Goal: Task Accomplishment & Management: Complete application form

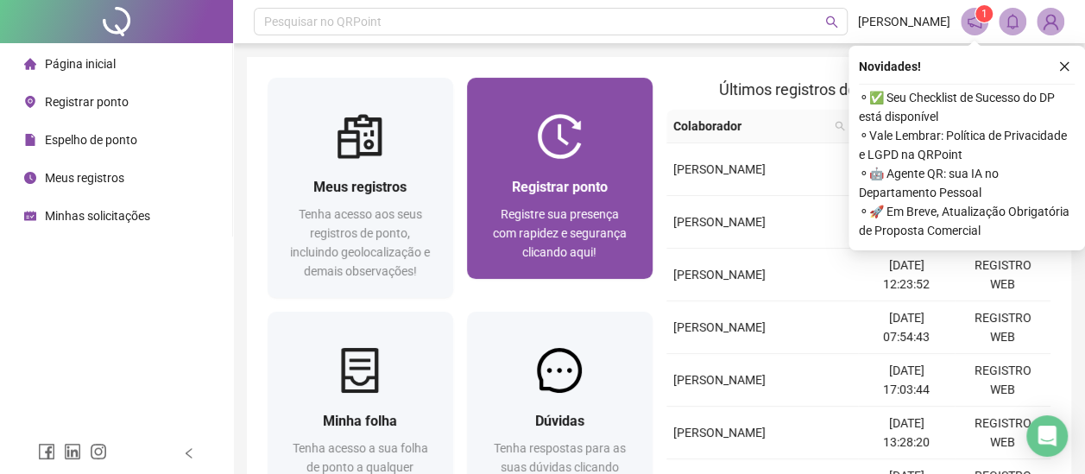
click at [552, 197] on div "Registrar ponto" at bounding box center [560, 187] width 144 height 22
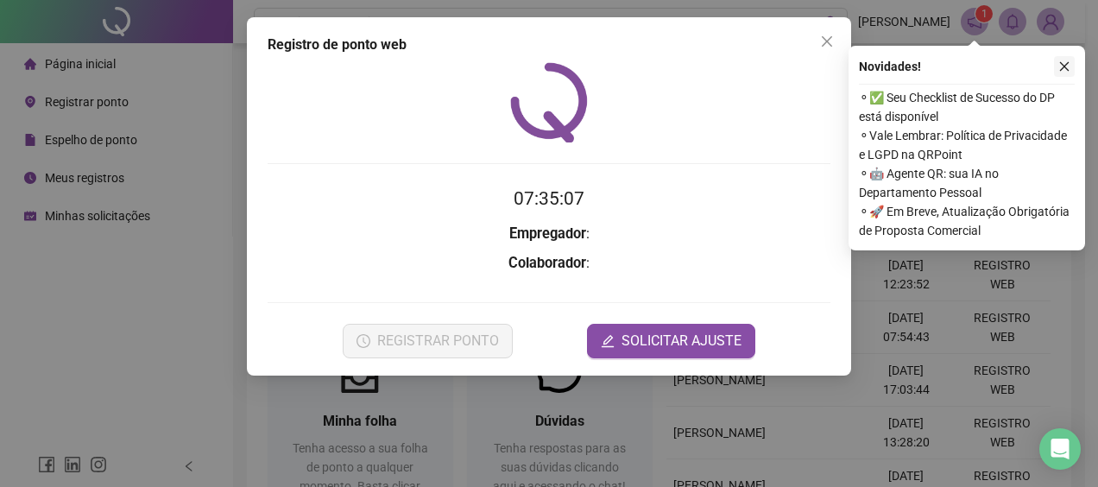
click at [1070, 62] on button "button" at bounding box center [1064, 66] width 21 height 21
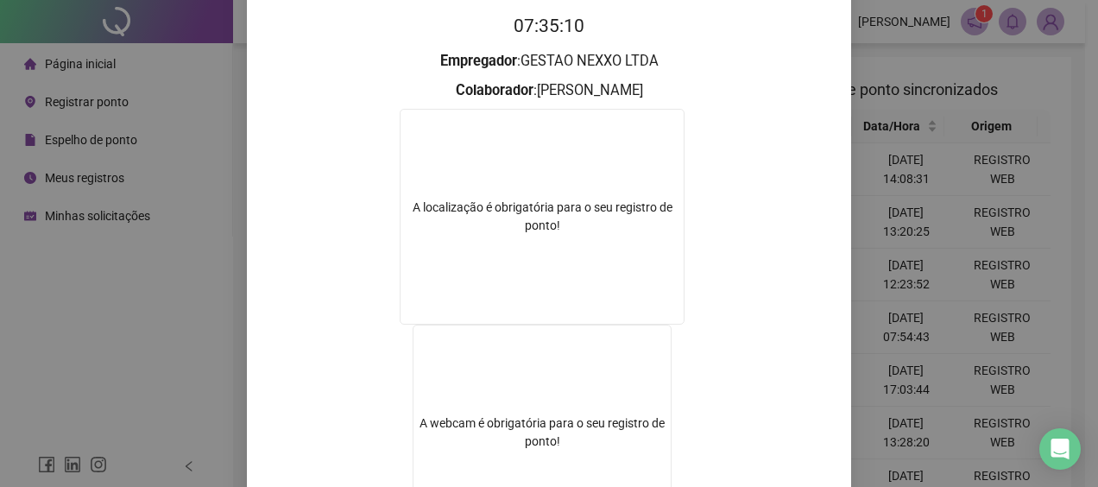
scroll to position [225, 0]
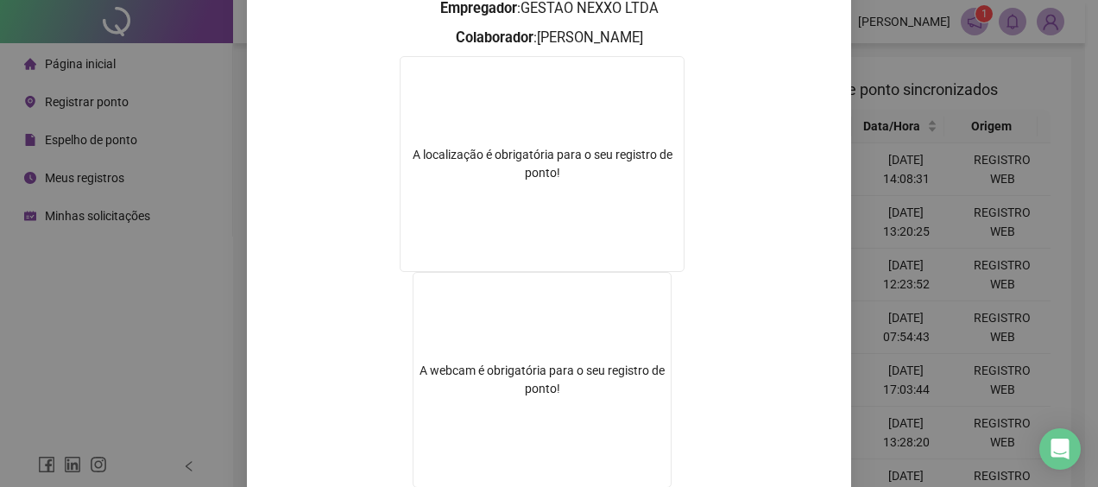
click at [889, 214] on div "Registro de ponto web 07:35:10 Empregador : GESTAO NEXXO LTDA Colaborador : [PE…" at bounding box center [549, 243] width 1098 height 487
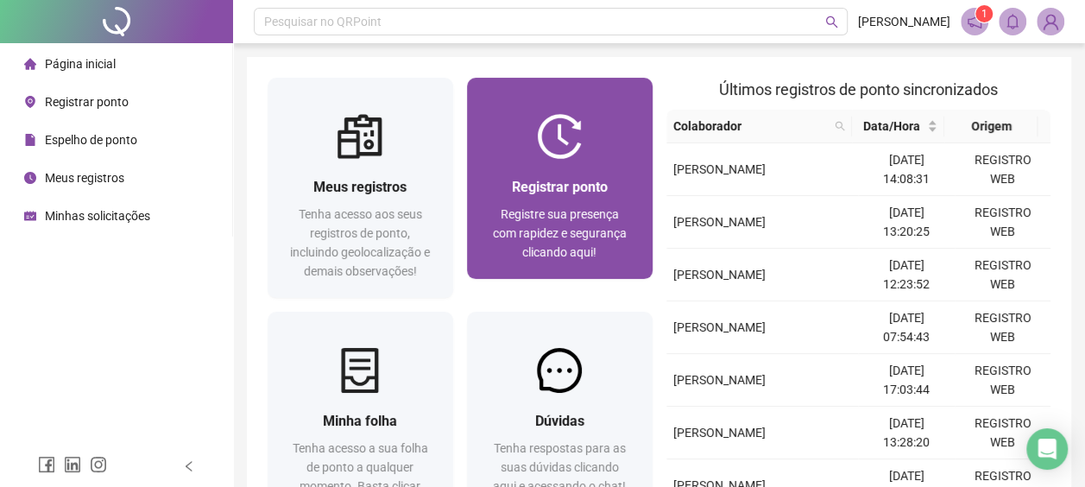
click at [568, 193] on span "Registrar ponto" at bounding box center [560, 187] width 96 height 16
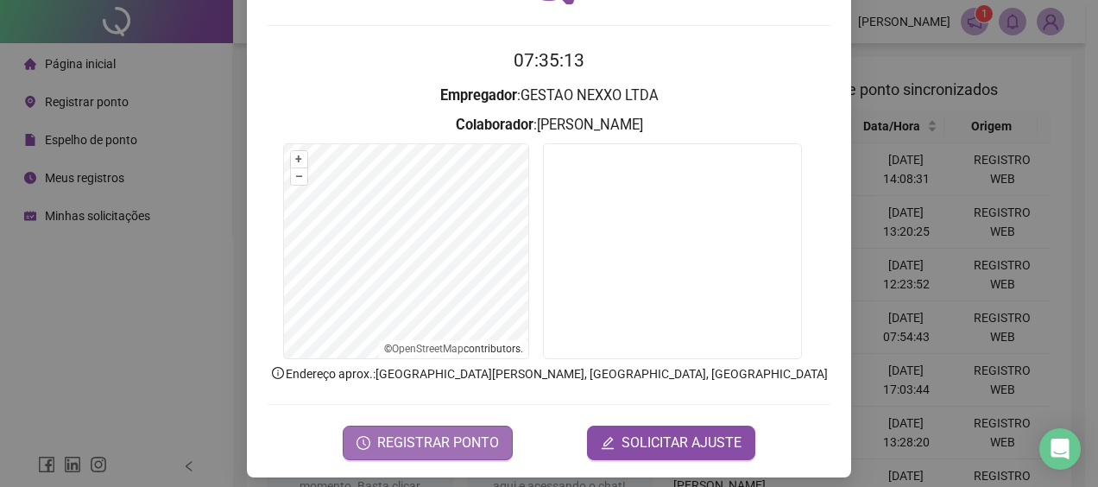
scroll to position [148, 0]
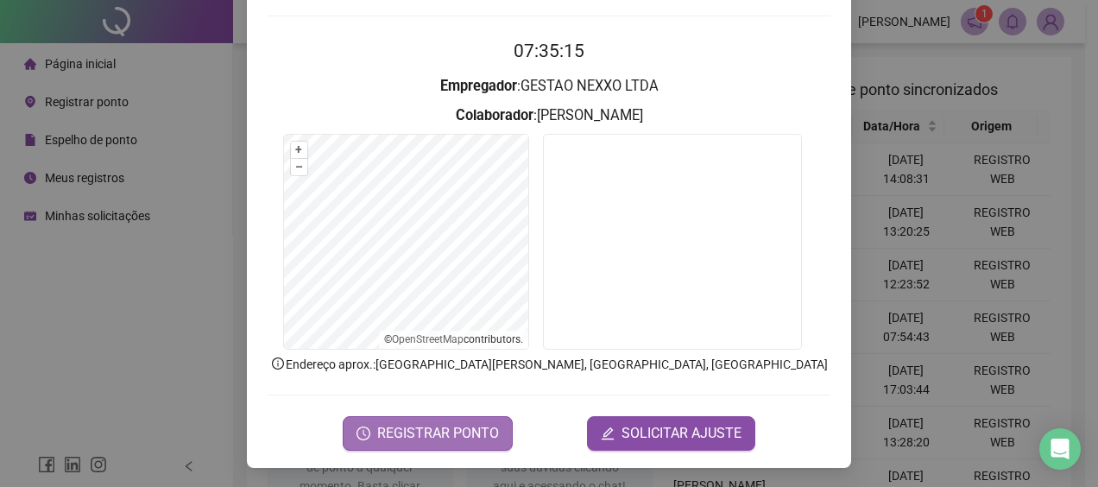
click at [459, 432] on span "REGISTRAR PONTO" at bounding box center [438, 433] width 122 height 21
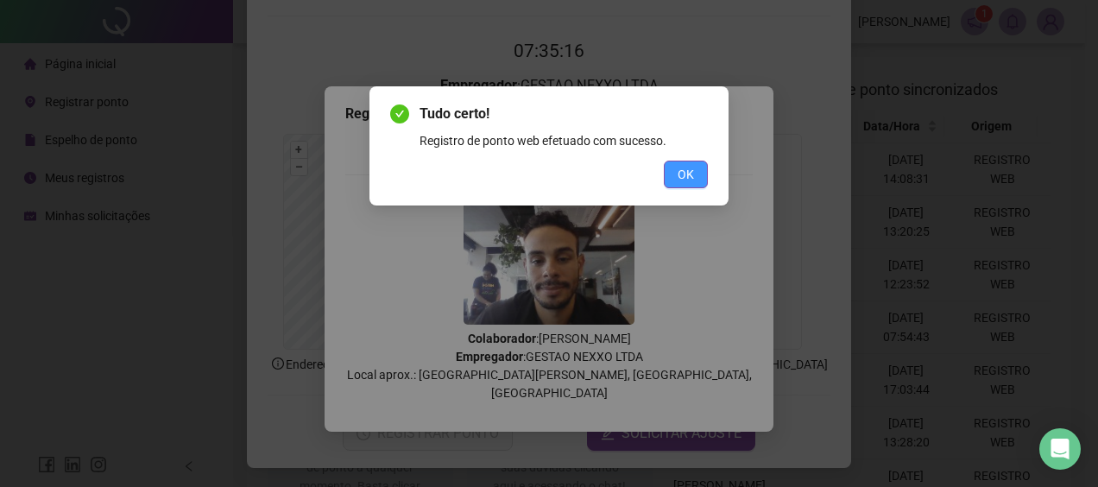
click at [695, 167] on button "OK" at bounding box center [686, 175] width 44 height 28
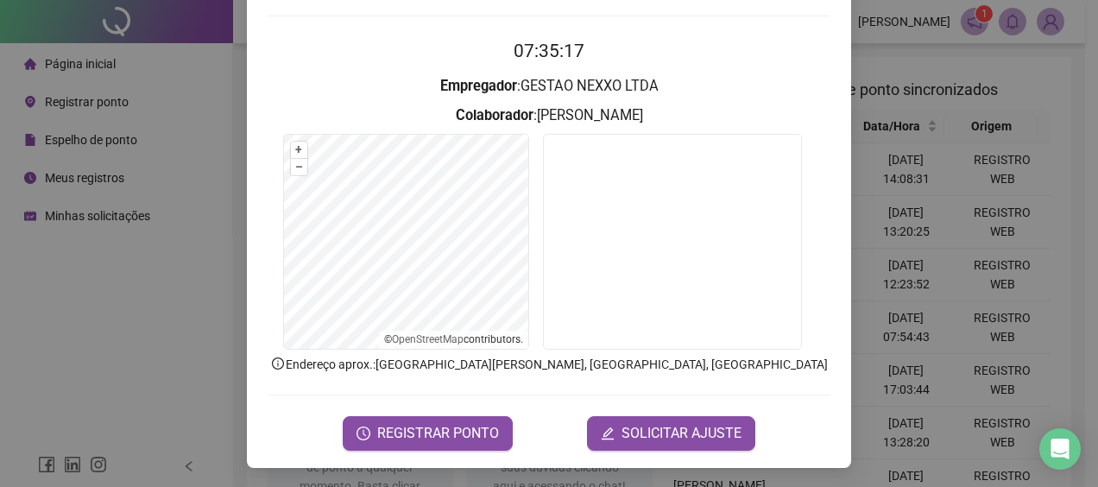
click at [913, 162] on div "Registro de ponto web 07:35:17 Empregador : GESTAO NEXXO LTDA Colaborador : [PE…" at bounding box center [549, 243] width 1098 height 487
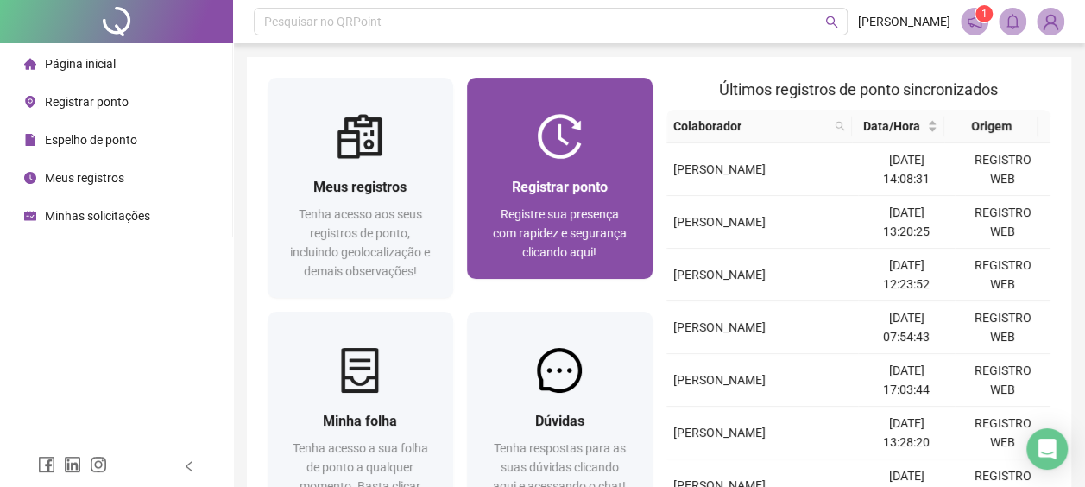
click at [596, 139] on div at bounding box center [560, 136] width 186 height 45
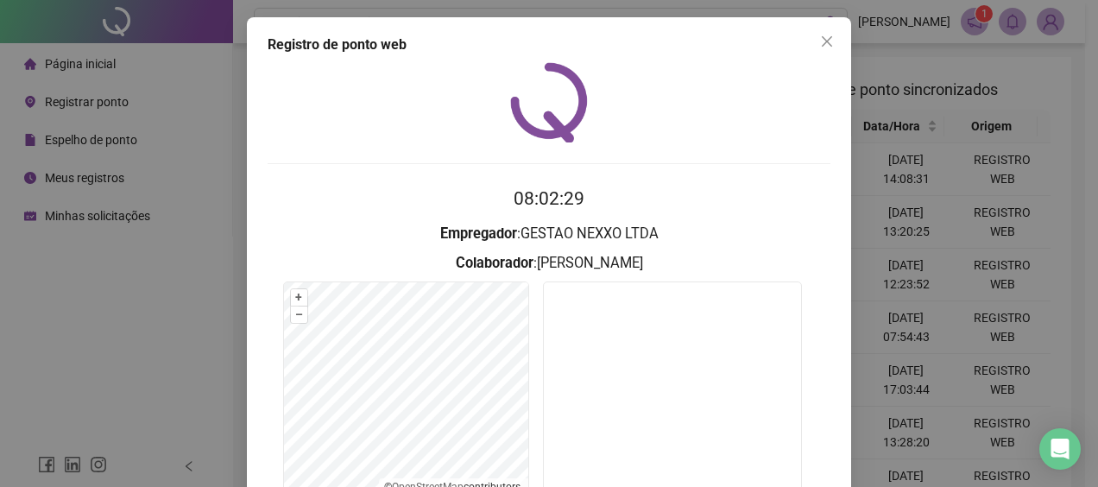
scroll to position [148, 0]
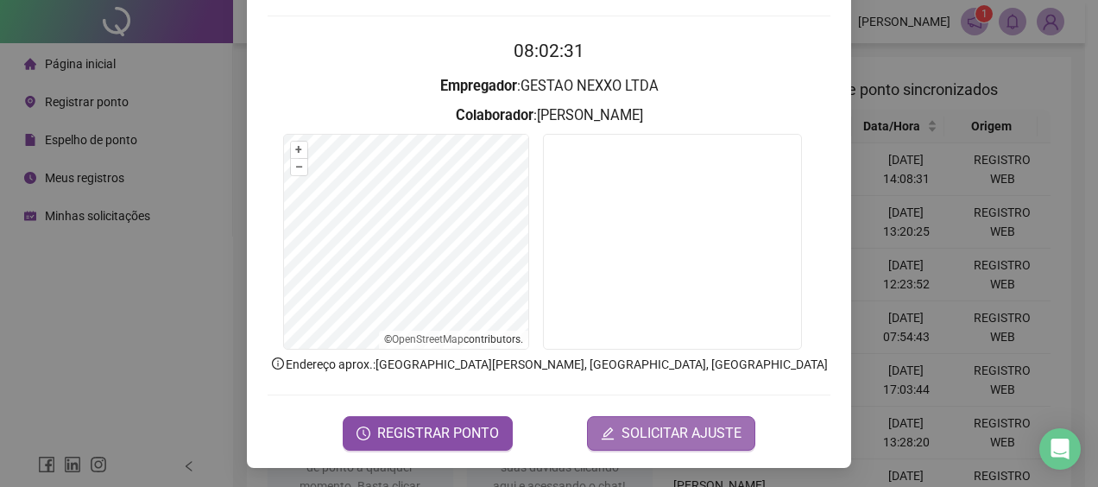
click at [635, 420] on button "SOLICITAR AJUSTE" at bounding box center [671, 433] width 168 height 35
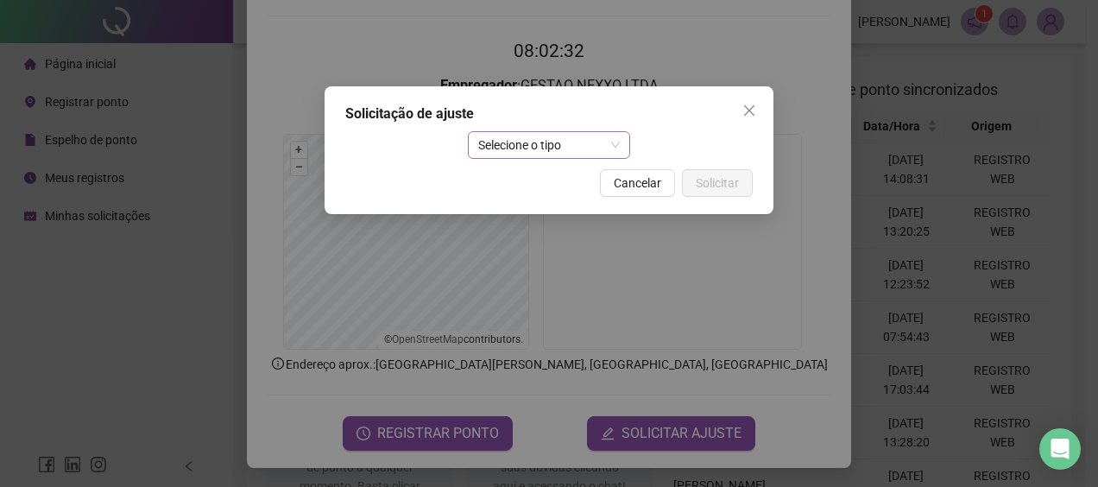
click at [566, 156] on span "Selecione o tipo" at bounding box center [549, 145] width 142 height 26
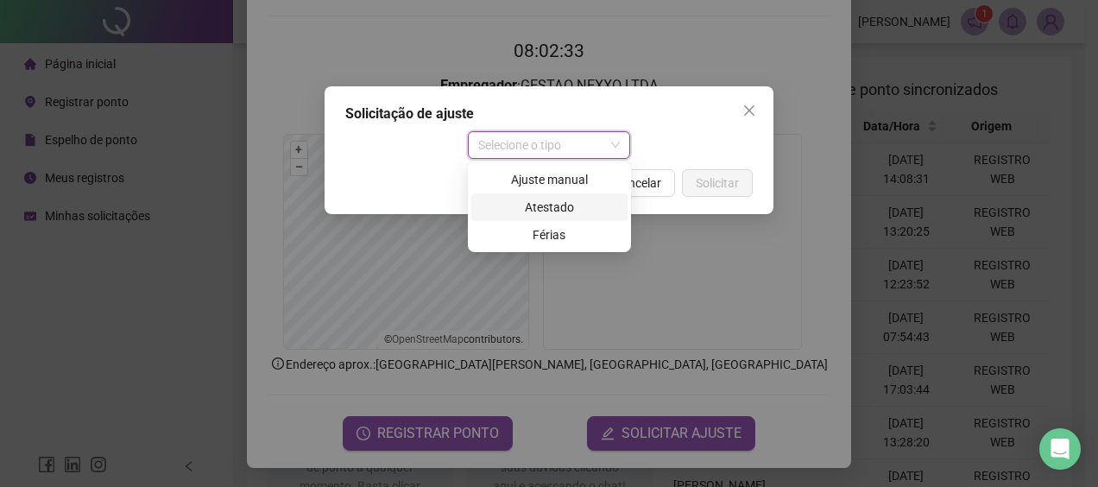
click at [566, 215] on div "Atestado" at bounding box center [550, 207] width 136 height 19
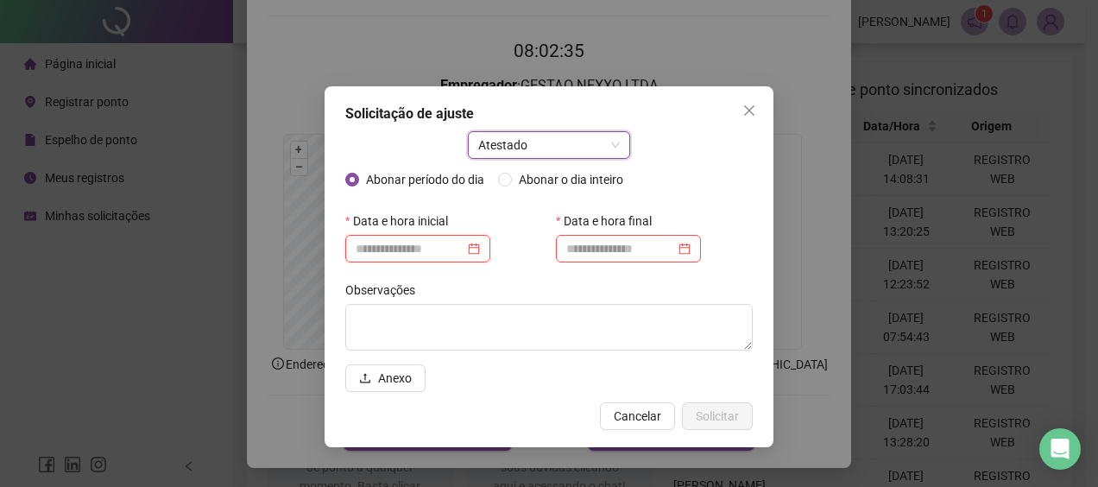
click at [464, 246] on input at bounding box center [410, 248] width 109 height 19
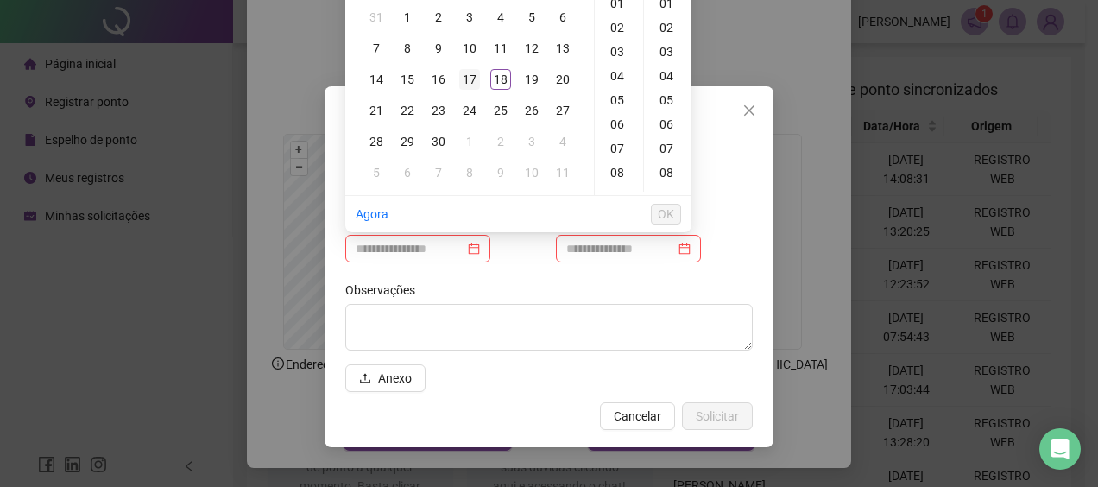
click at [475, 83] on div "17" at bounding box center [469, 79] width 21 height 21
click at [623, 81] on div "14" at bounding box center [618, 78] width 41 height 24
click at [623, 67] on div "14" at bounding box center [618, 66] width 41 height 24
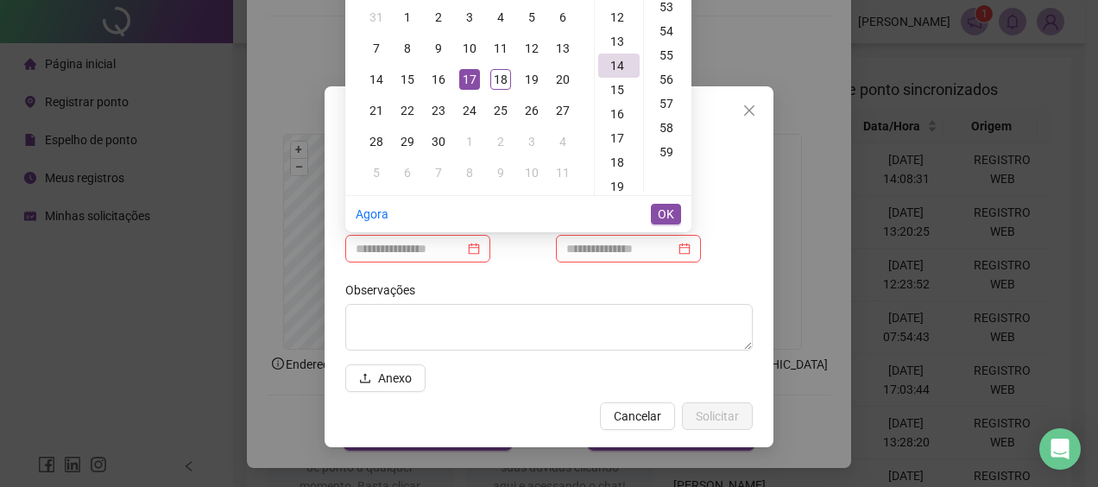
scroll to position [1081, 0]
click at [672, 103] on div "50" at bounding box center [667, 107] width 41 height 24
type input "**********"
click at [675, 206] on button "OK" at bounding box center [666, 214] width 30 height 21
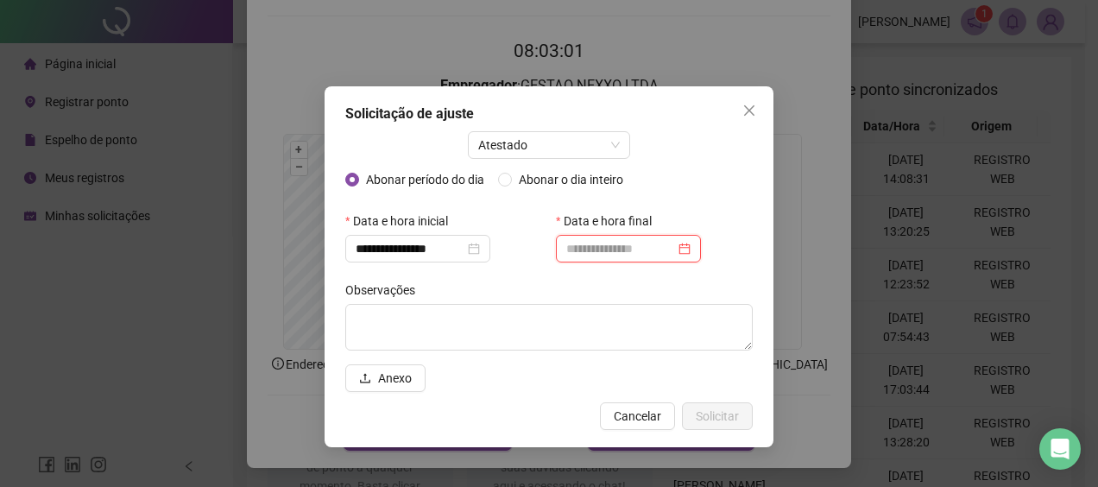
click at [658, 250] on input at bounding box center [620, 248] width 109 height 19
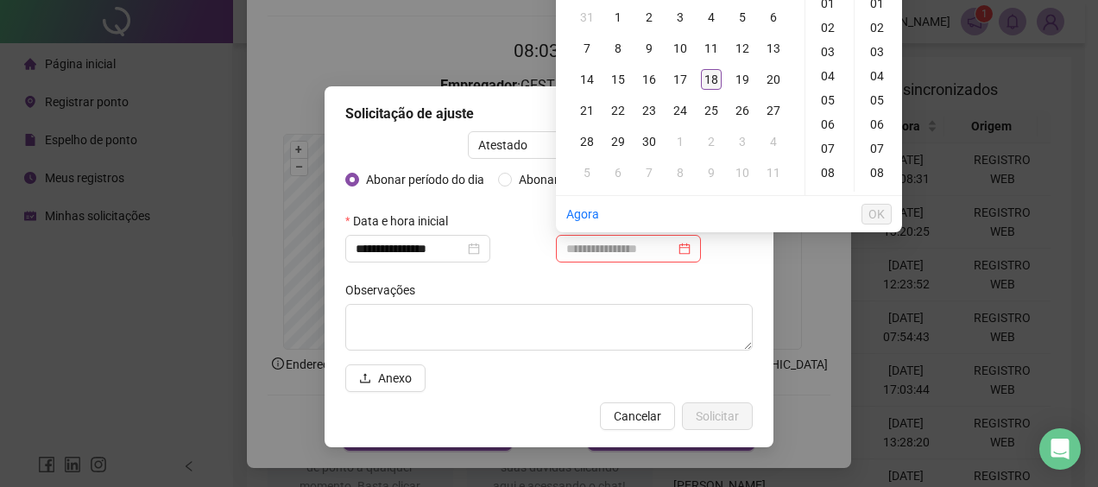
click at [715, 81] on div "18" at bounding box center [711, 79] width 21 height 21
click at [827, 110] on div "16" at bounding box center [829, 107] width 41 height 24
click at [882, 115] on div "20" at bounding box center [878, 117] width 41 height 24
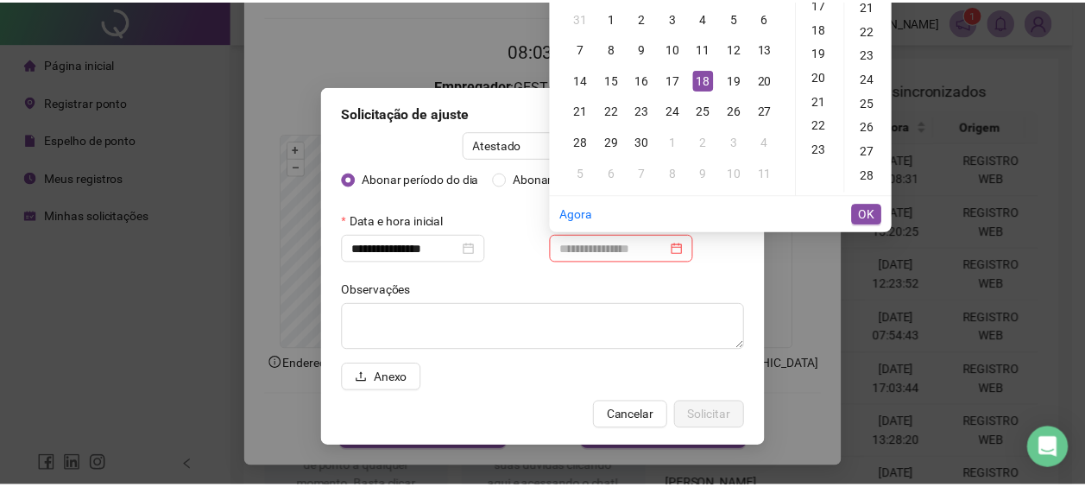
scroll to position [483, 0]
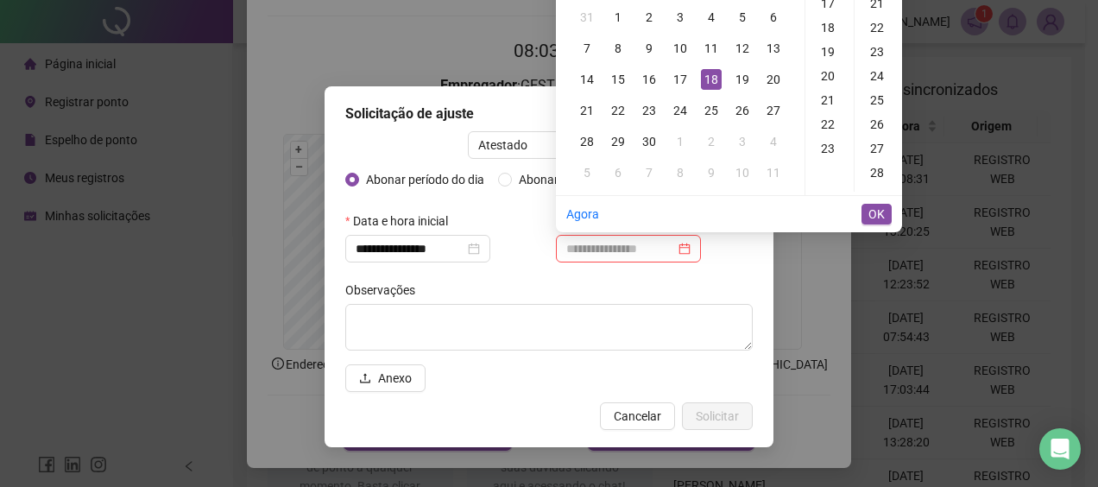
type input "**********"
click at [874, 210] on span "OK" at bounding box center [876, 214] width 16 height 19
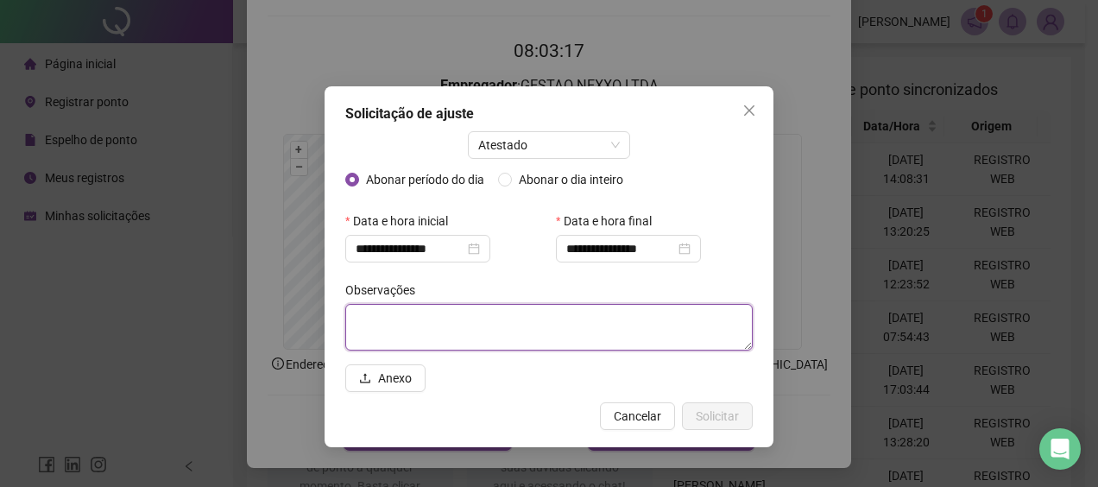
click at [671, 312] on textarea at bounding box center [548, 327] width 407 height 47
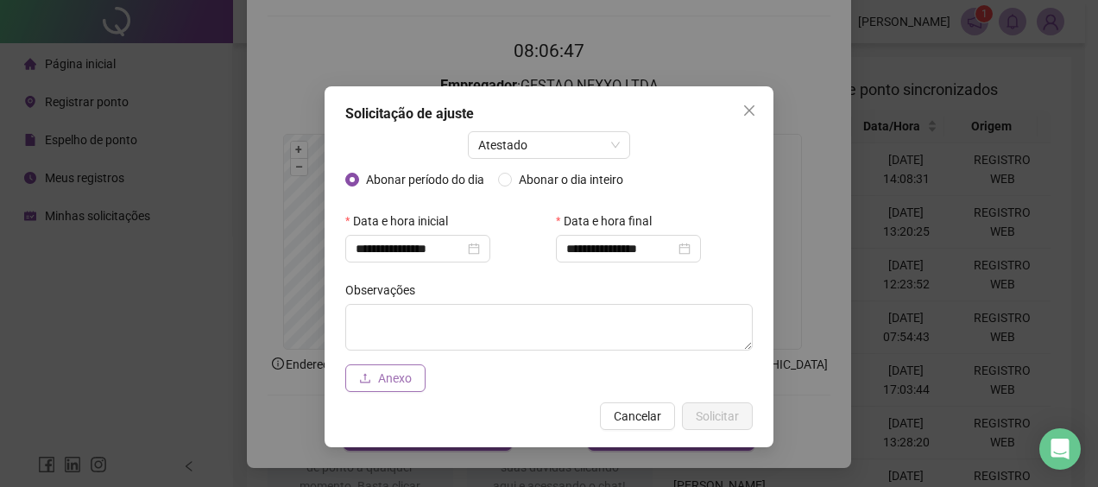
click at [417, 375] on button "Anexo" at bounding box center [385, 378] width 80 height 28
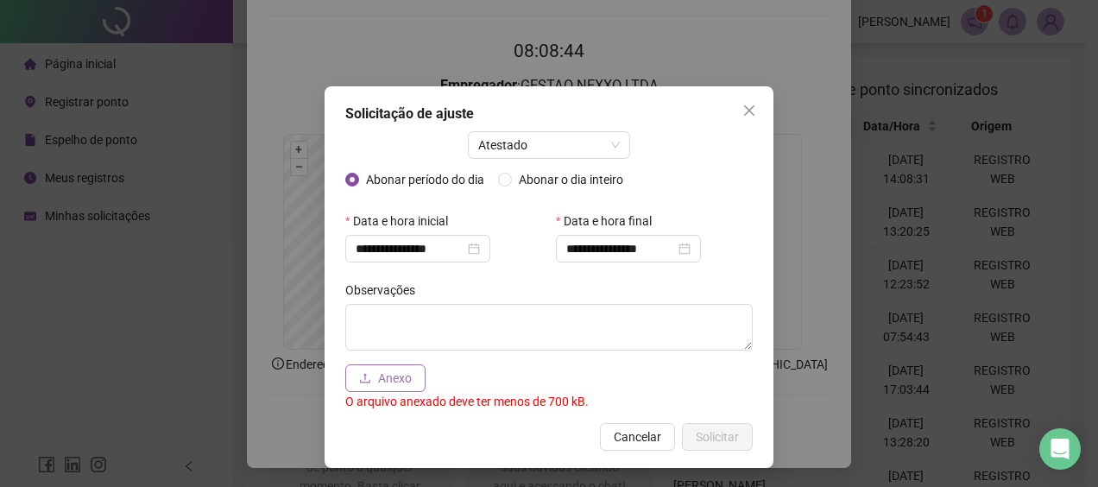
click at [407, 380] on button "Anexo" at bounding box center [385, 378] width 80 height 28
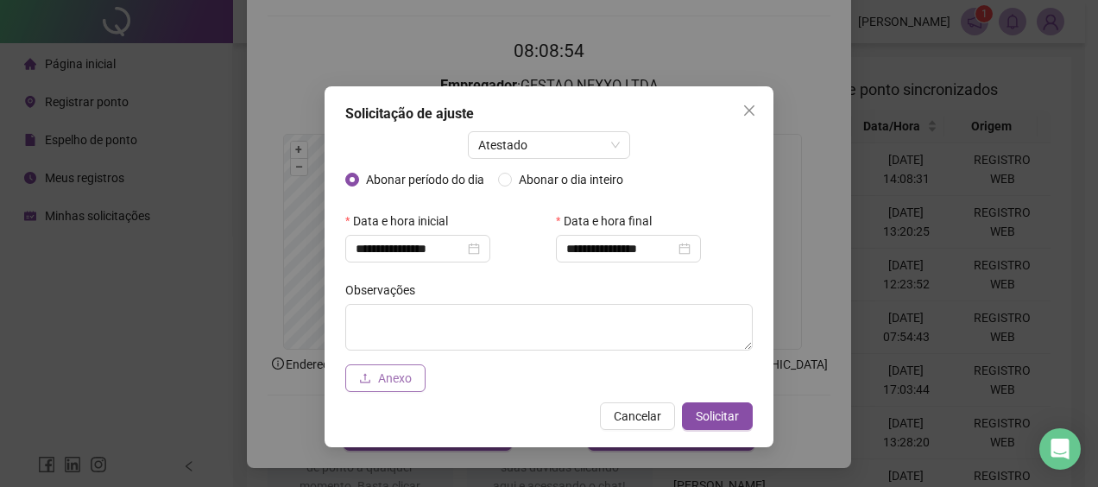
click at [395, 383] on span "Anexo" at bounding box center [395, 378] width 34 height 19
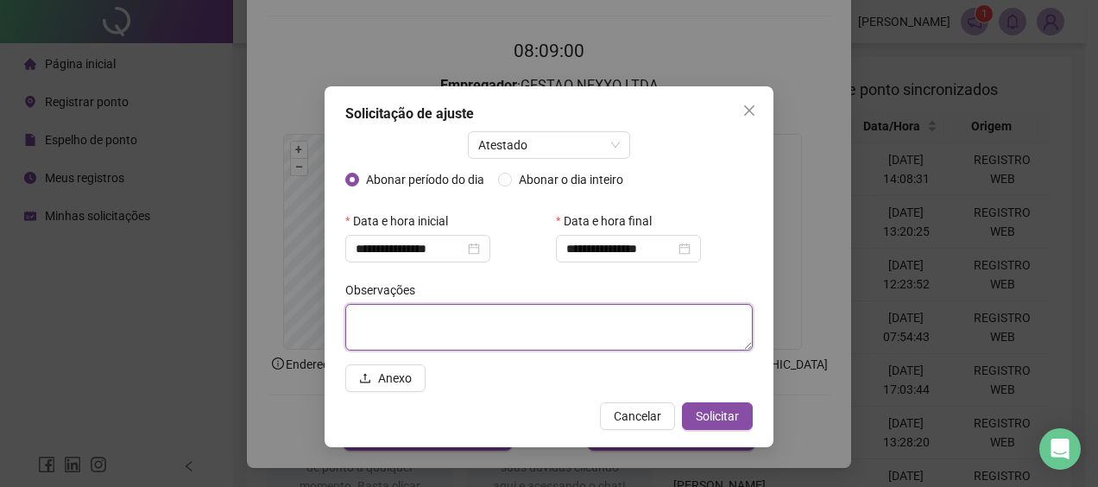
click at [502, 331] on textarea at bounding box center [548, 327] width 407 height 47
click at [430, 311] on textarea at bounding box center [548, 327] width 407 height 47
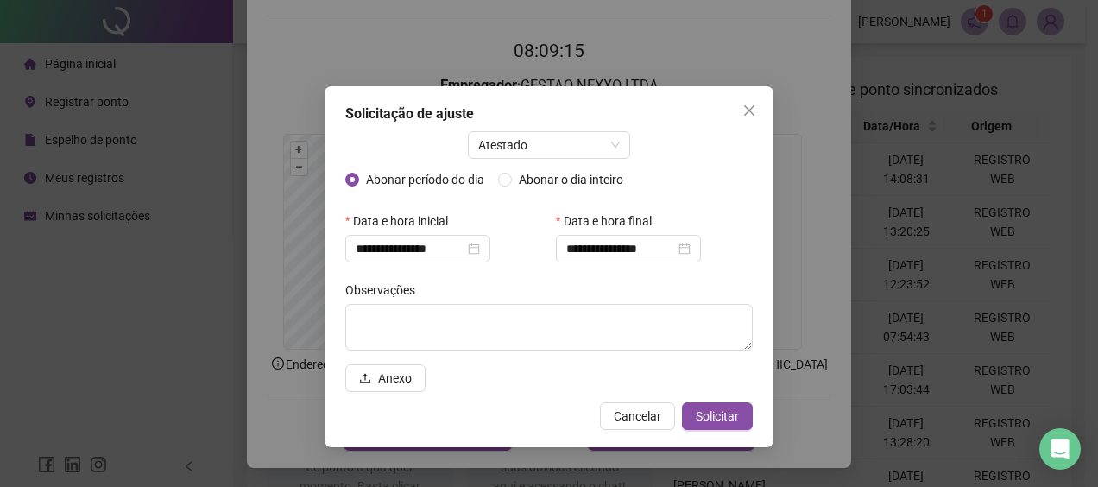
click at [722, 173] on div "Abonar período do dia Abonar o dia inteiro" at bounding box center [548, 186] width 407 height 41
click at [385, 379] on span "Anexo" at bounding box center [395, 378] width 34 height 19
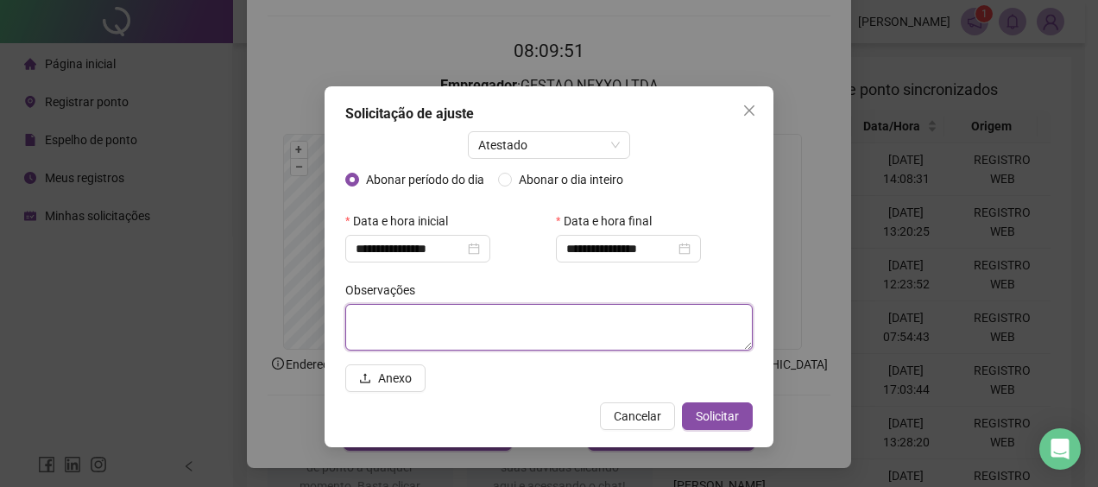
drag, startPoint x: 413, startPoint y: 320, endPoint x: 514, endPoint y: 324, distance: 101.0
click at [419, 320] on textarea at bounding box center [548, 327] width 407 height 47
click at [748, 349] on textarea at bounding box center [548, 327] width 407 height 47
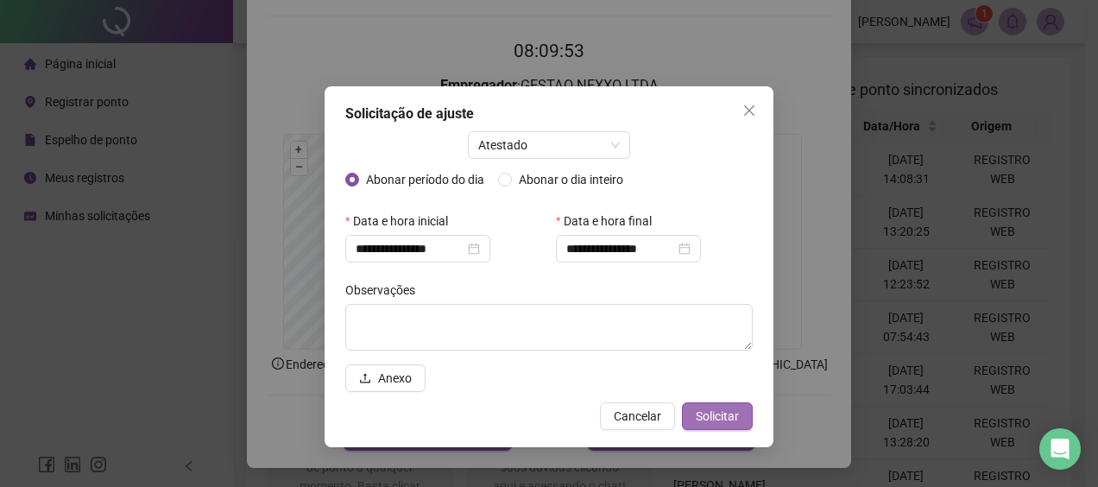
click at [747, 416] on button "Solicitar" at bounding box center [717, 416] width 71 height 28
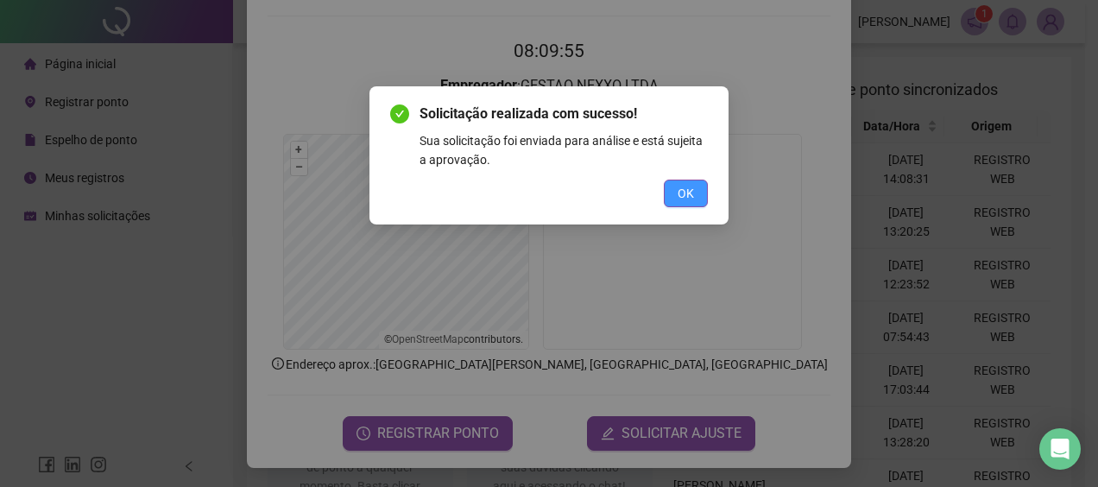
click at [678, 190] on span "OK" at bounding box center [686, 193] width 16 height 19
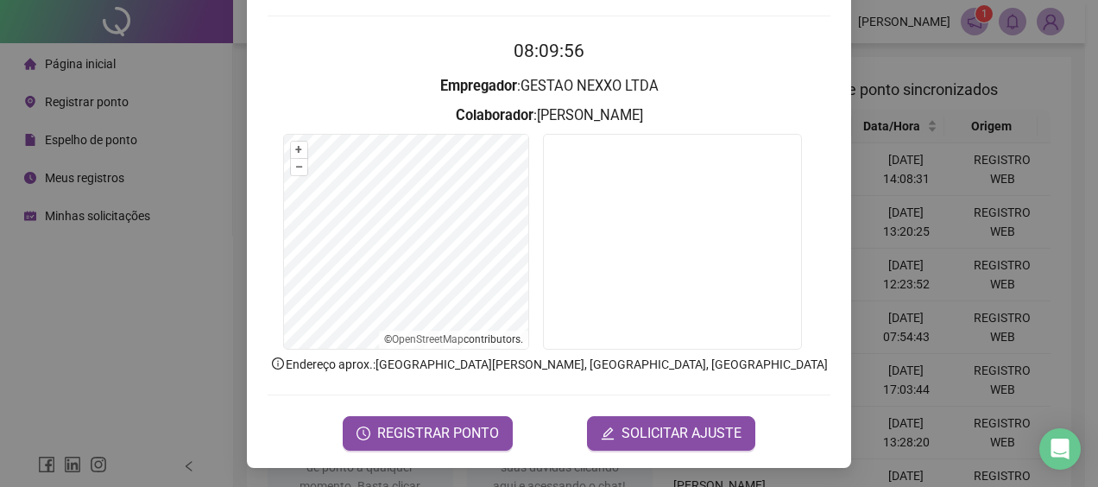
drag, startPoint x: 827, startPoint y: 98, endPoint x: 841, endPoint y: 91, distance: 15.1
click at [829, 97] on div "Registro de ponto web 08:09:56 Empregador : GESTAO NEXXO LTDA Colaborador : [PE…" at bounding box center [549, 169] width 604 height 598
click at [864, 77] on div "Registro de ponto web 08:09:56 Empregador : GESTAO NEXXO LTDA Colaborador : [PE…" at bounding box center [549, 243] width 1098 height 487
